Goal: Find specific page/section: Find specific page/section

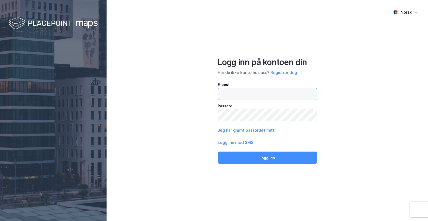
type input "[EMAIL_ADDRESS][DOMAIN_NAME]"
click at [380, 153] on div "Norsk Logg inn på kontoen din Har du ikke konto hos oss? Registrer deg E-post […" at bounding box center [268, 110] width 322 height 221
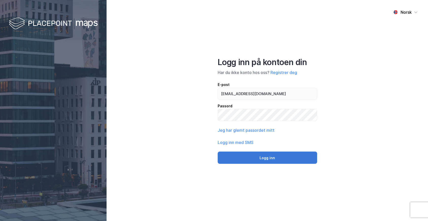
click at [281, 155] on button "Logg inn" at bounding box center [268, 157] width 100 height 12
